Goal: Obtain resource: Download file/media

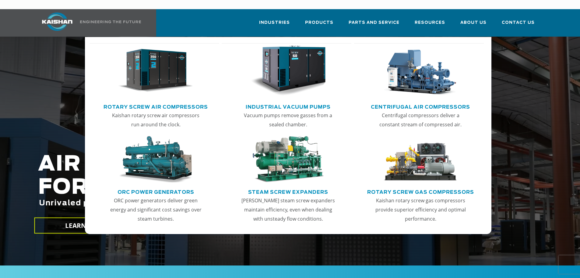
click at [147, 66] on img "Main menu" at bounding box center [155, 70] width 75 height 51
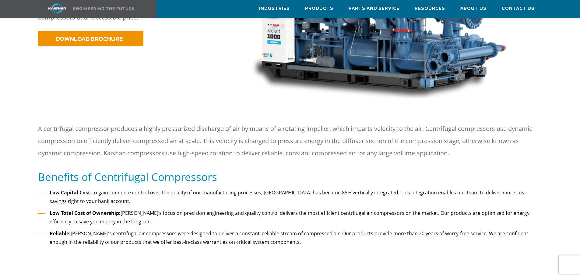
scroll to position [168, 0]
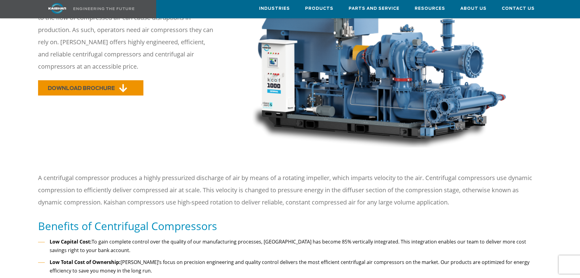
click at [112, 86] on span "DOWNLOAD BROCHURE" at bounding box center [81, 88] width 67 height 5
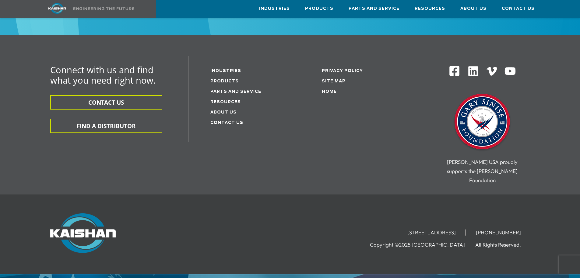
scroll to position [1234, 0]
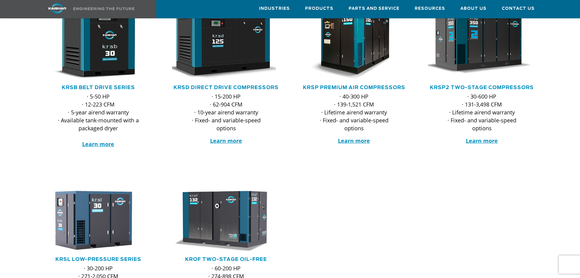
scroll to position [122, 0]
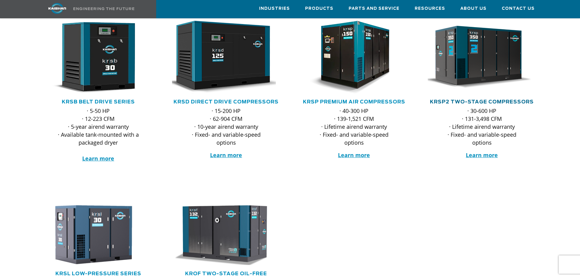
click at [465, 99] on link "KRSP2 Two-Stage Compressors" at bounding box center [482, 101] width 104 height 5
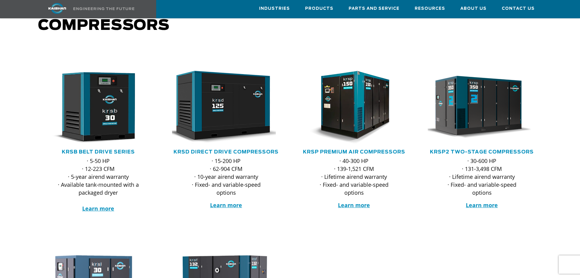
scroll to position [61, 0]
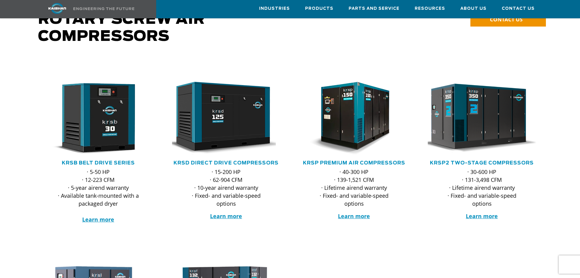
click at [482, 121] on img at bounding box center [477, 118] width 119 height 80
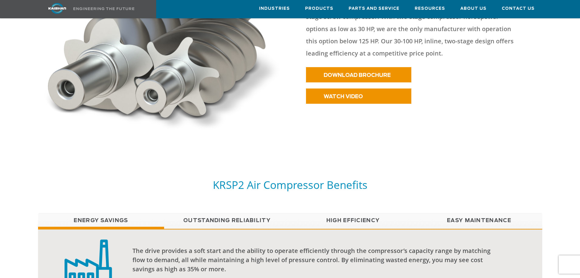
scroll to position [427, 0]
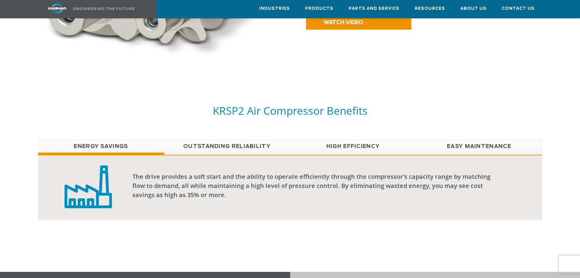
click at [233, 139] on link "Outstanding Reliability" at bounding box center [227, 146] width 126 height 15
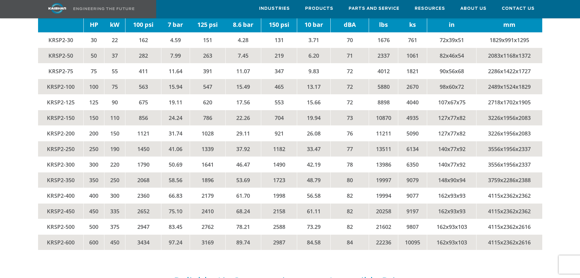
scroll to position [1341, 0]
